Goal: Information Seeking & Learning: Learn about a topic

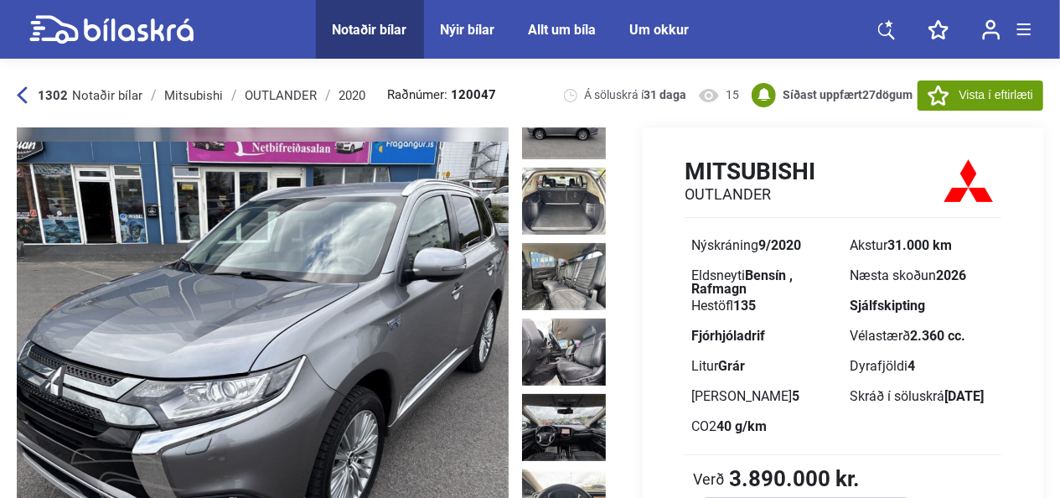
scroll to position [566, 0]
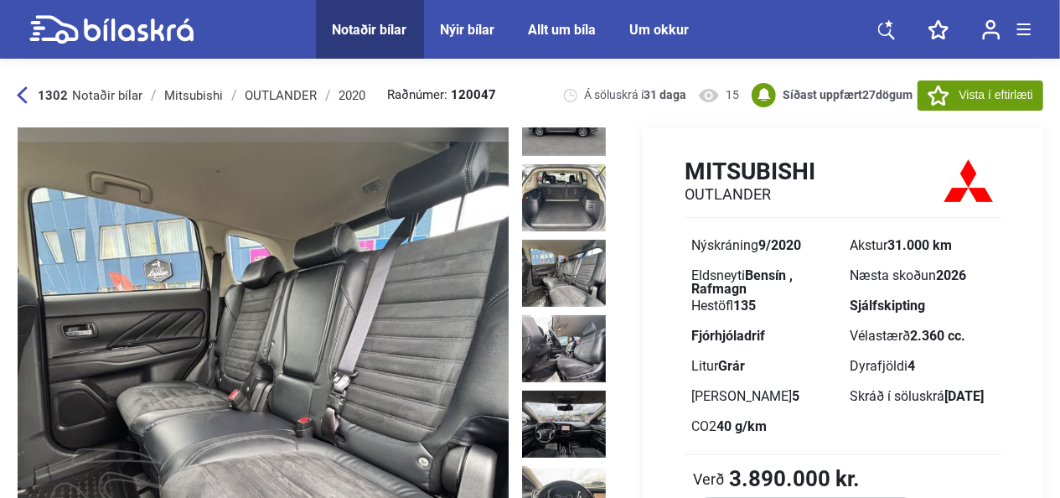
click at [563, 240] on img at bounding box center [564, 273] width 84 height 67
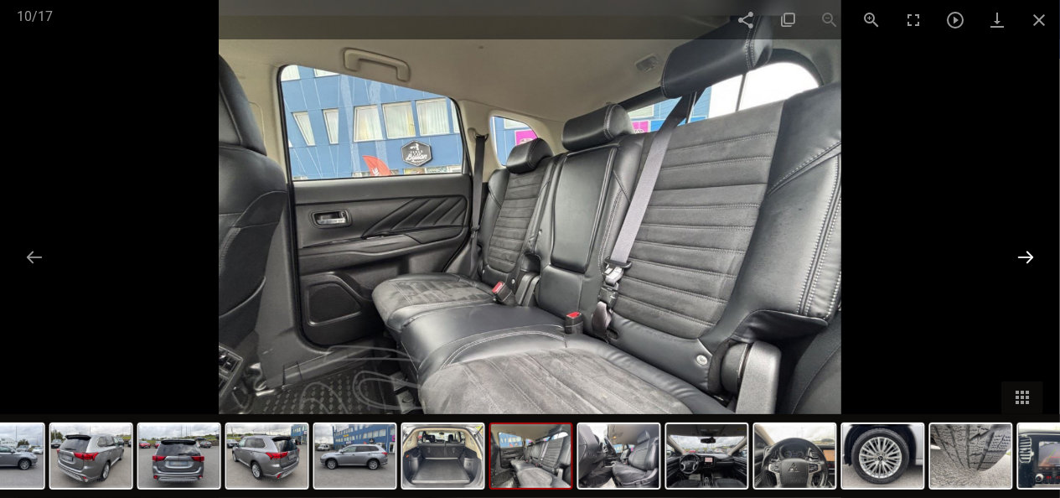
click at [1027, 260] on button at bounding box center [1025, 256] width 35 height 33
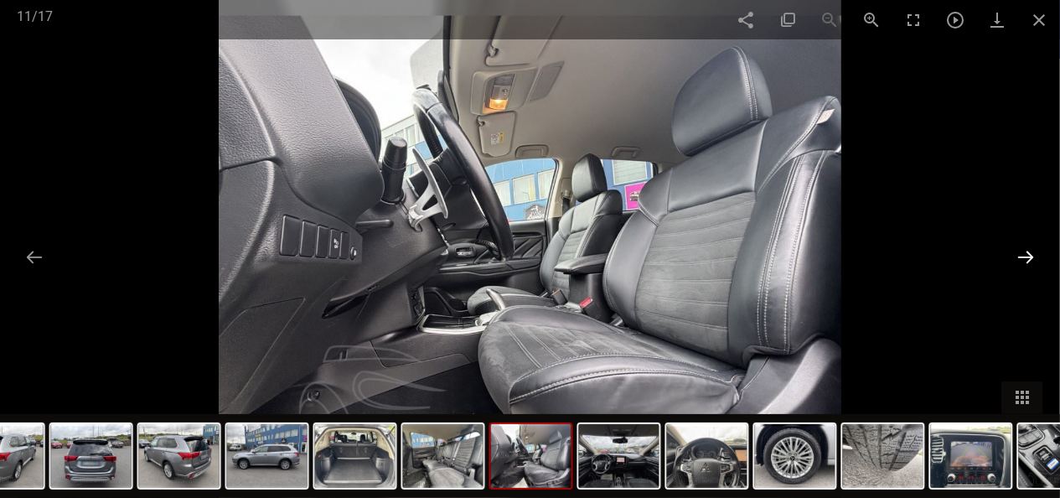
click at [1027, 260] on button at bounding box center [1025, 256] width 35 height 33
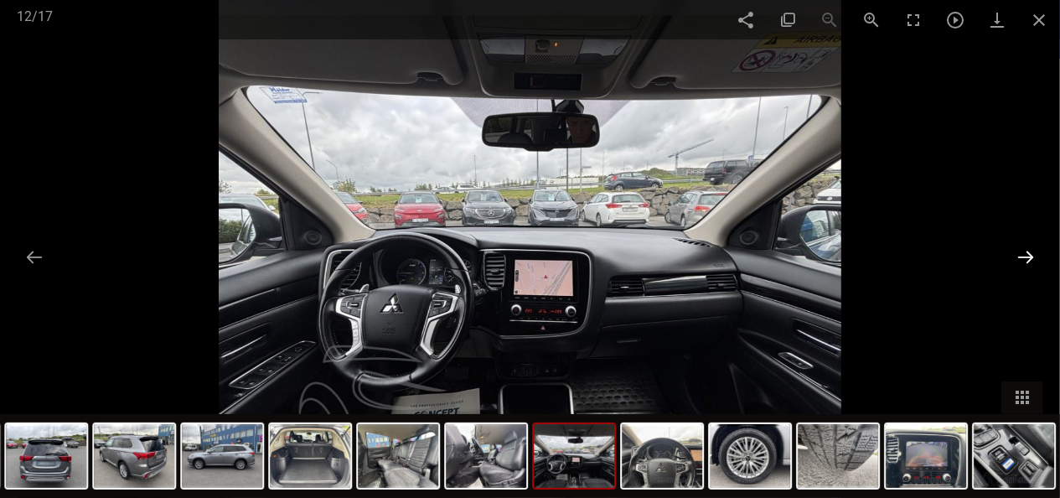
click at [1027, 260] on button at bounding box center [1025, 256] width 35 height 33
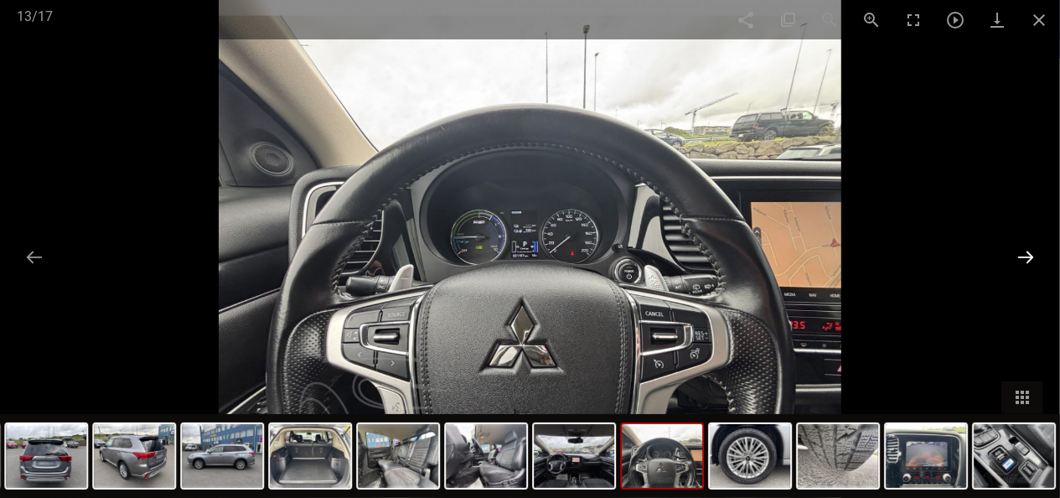
click at [1027, 260] on button at bounding box center [1025, 256] width 35 height 33
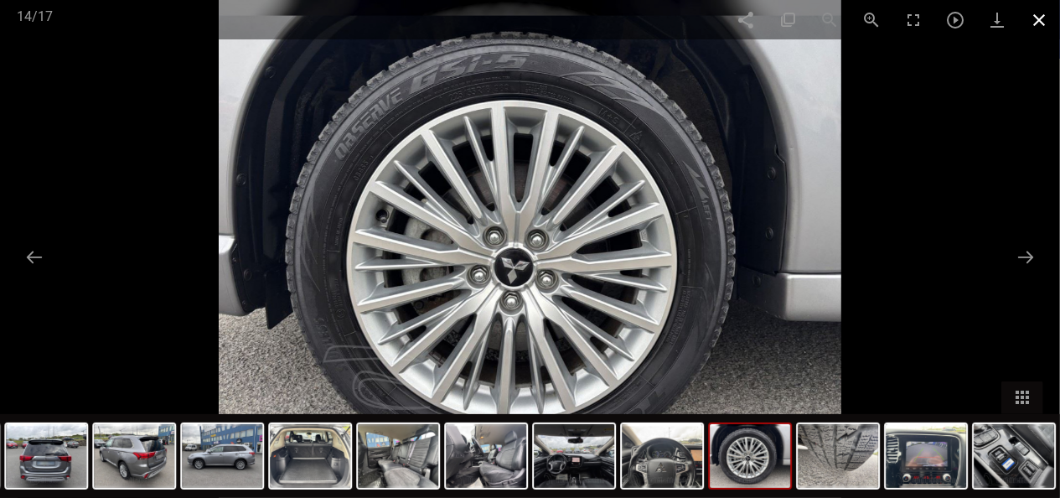
click at [1034, 27] on span at bounding box center [1039, 19] width 42 height 39
